Goal: Transaction & Acquisition: Purchase product/service

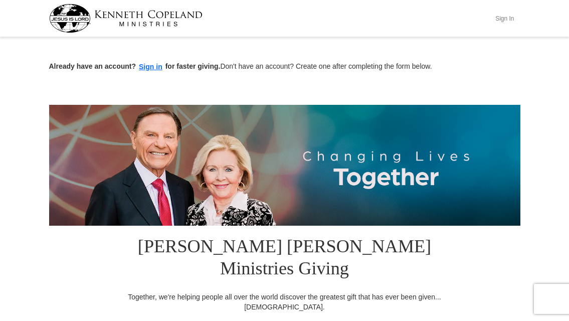
click at [504, 20] on button "Sign In" at bounding box center [505, 19] width 30 height 16
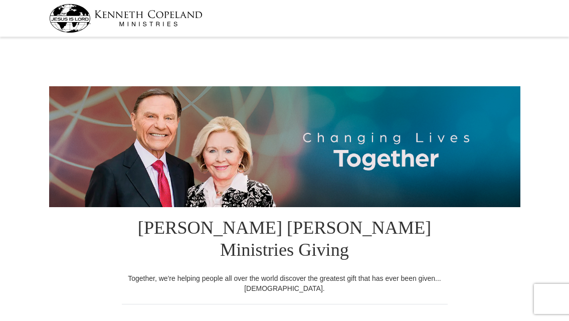
select select "CA"
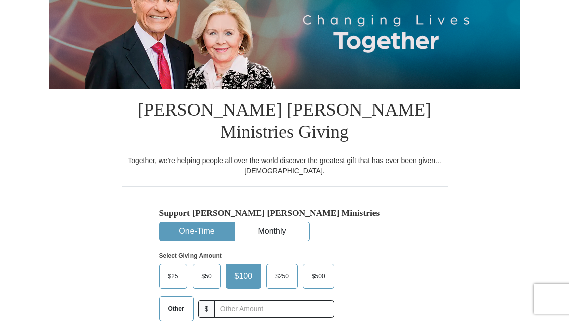
scroll to position [150, 0]
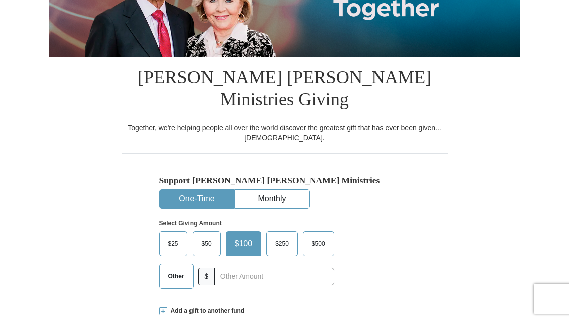
click at [204, 236] on span "$50" at bounding box center [207, 243] width 20 height 15
click at [0, 0] on input "$50" at bounding box center [0, 0] width 0 height 0
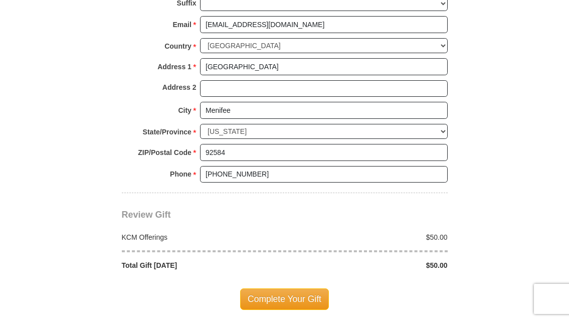
scroll to position [802, 0]
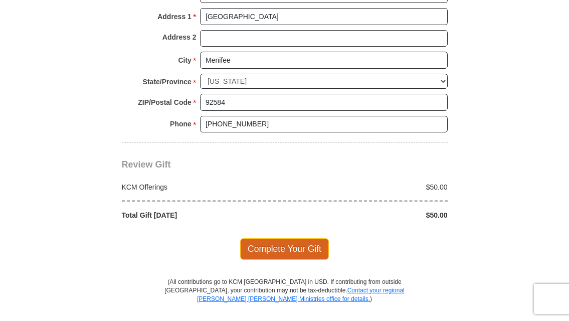
click at [271, 238] on span "Complete Your Gift" at bounding box center [284, 248] width 89 height 21
